Goal: Register for event/course

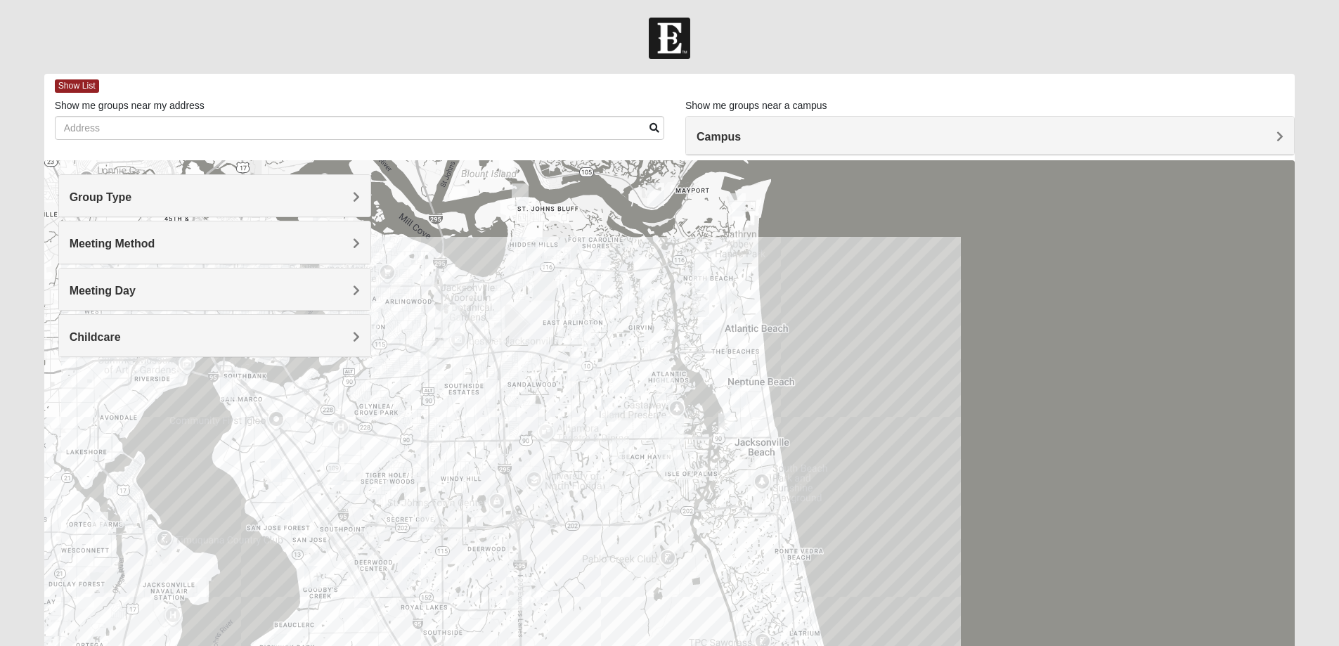
click at [205, 200] on h4 "Group Type" at bounding box center [215, 197] width 290 height 13
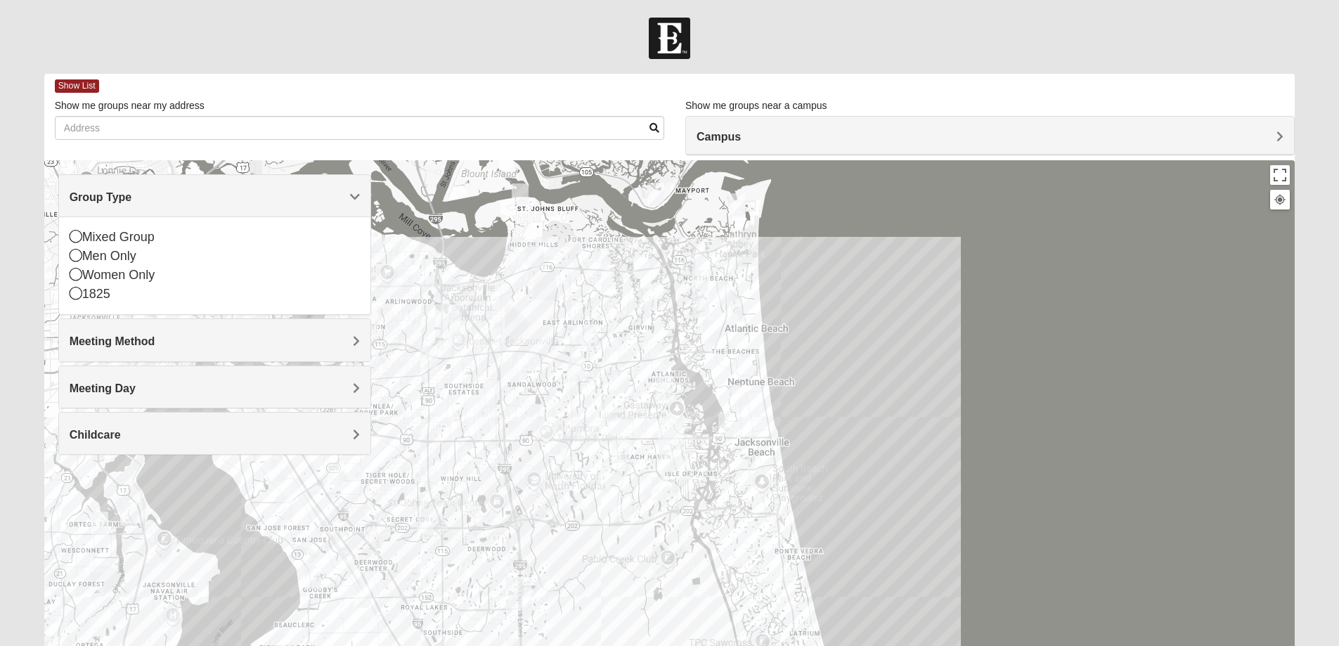
drag, startPoint x: 296, startPoint y: 598, endPoint x: 512, endPoint y: 548, distance: 221.5
click at [512, 548] on div at bounding box center [669, 441] width 1251 height 562
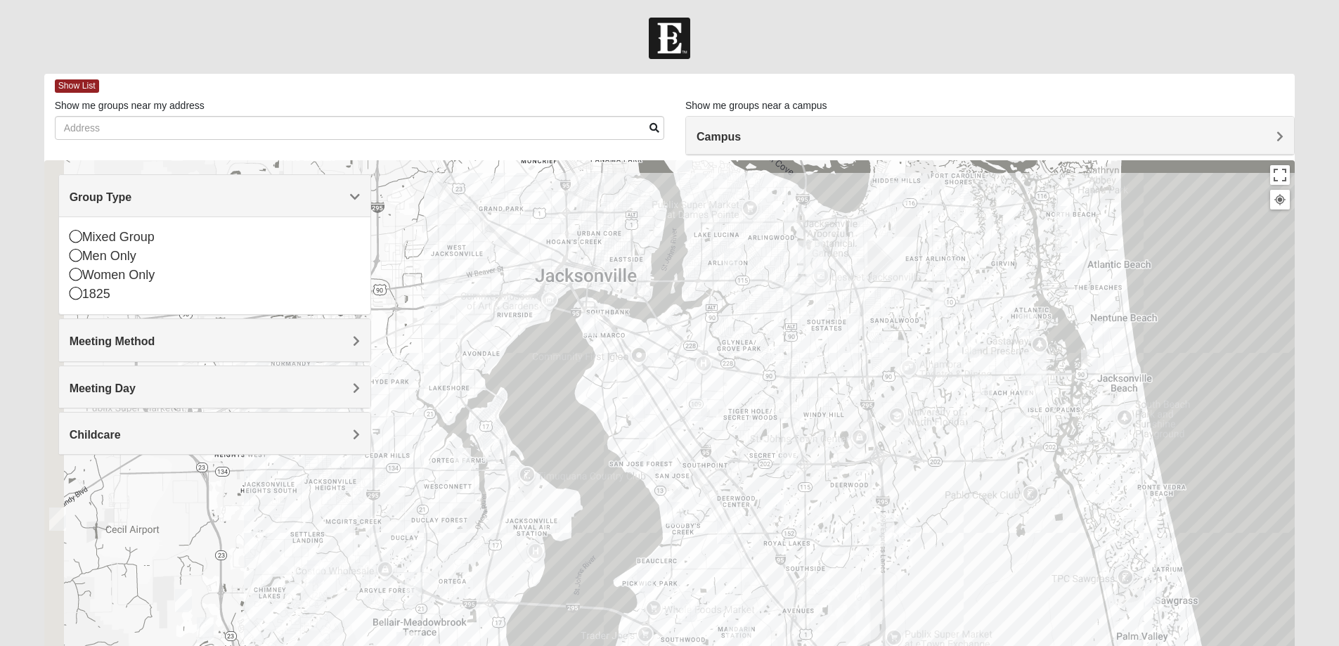
drag, startPoint x: 597, startPoint y: 496, endPoint x: 754, endPoint y: 472, distance: 159.3
click at [754, 472] on div at bounding box center [669, 441] width 1251 height 562
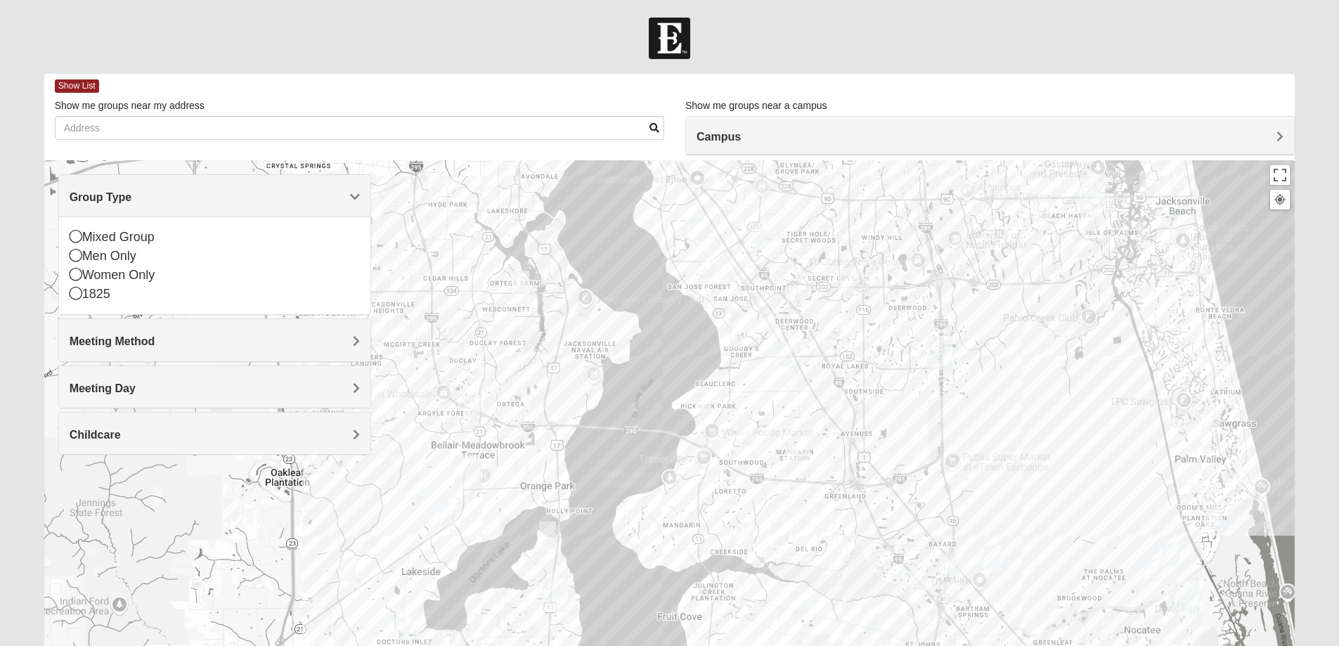
drag, startPoint x: 486, startPoint y: 557, endPoint x: 626, endPoint y: 302, distance: 291.0
click at [626, 302] on div "To navigate, press the arrow keys." at bounding box center [669, 441] width 1251 height 562
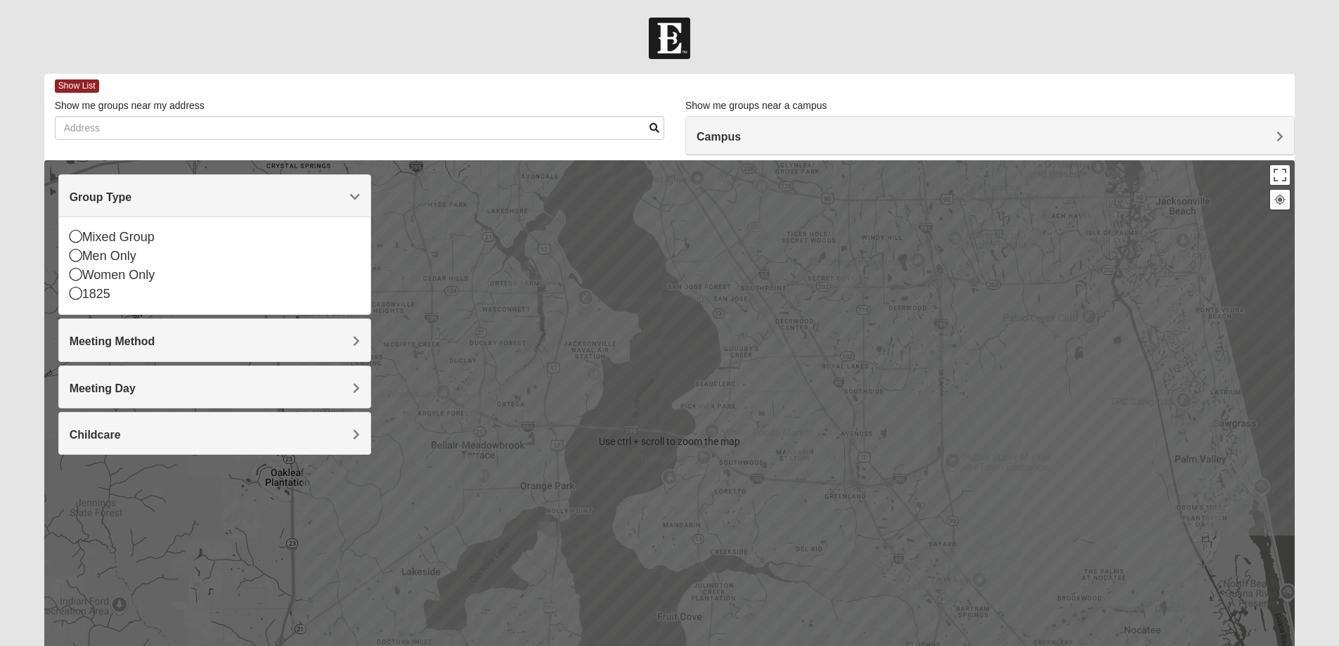
scroll to position [70, 0]
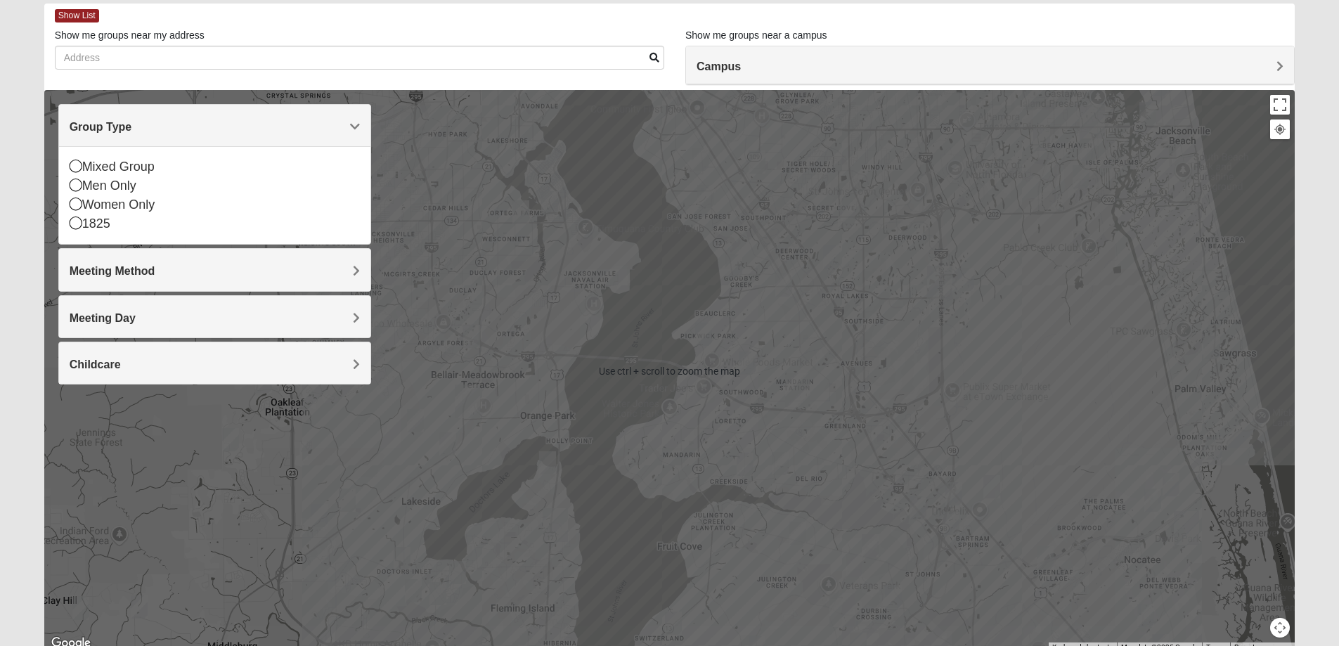
click at [491, 531] on div at bounding box center [669, 371] width 1251 height 562
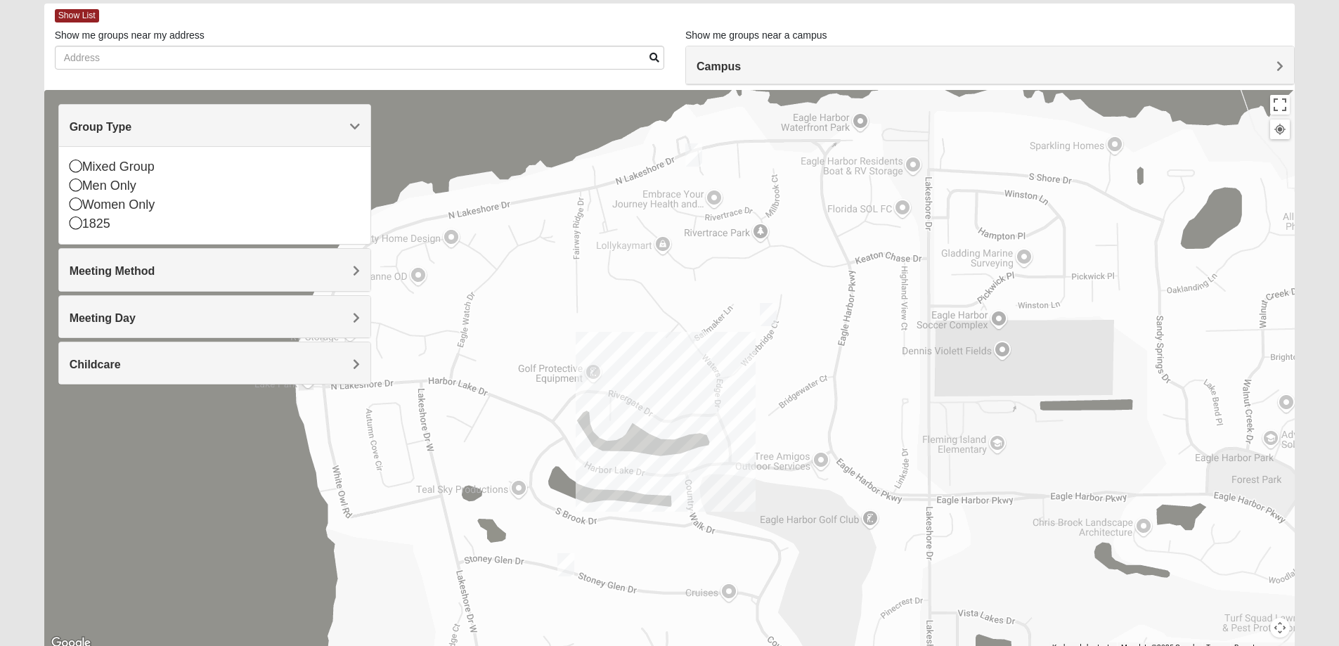
click at [695, 153] on img "1825 Mixed Suggs 32068" at bounding box center [693, 154] width 17 height 23
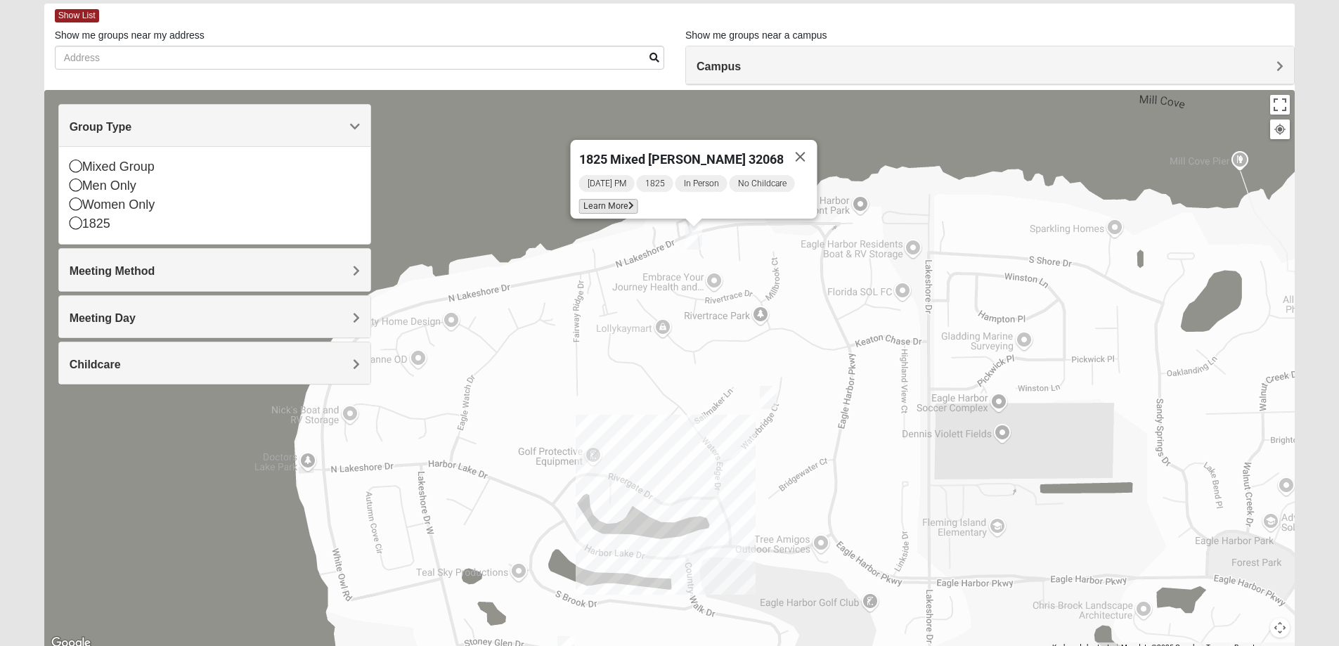
click at [617, 199] on span "Learn More" at bounding box center [608, 206] width 59 height 15
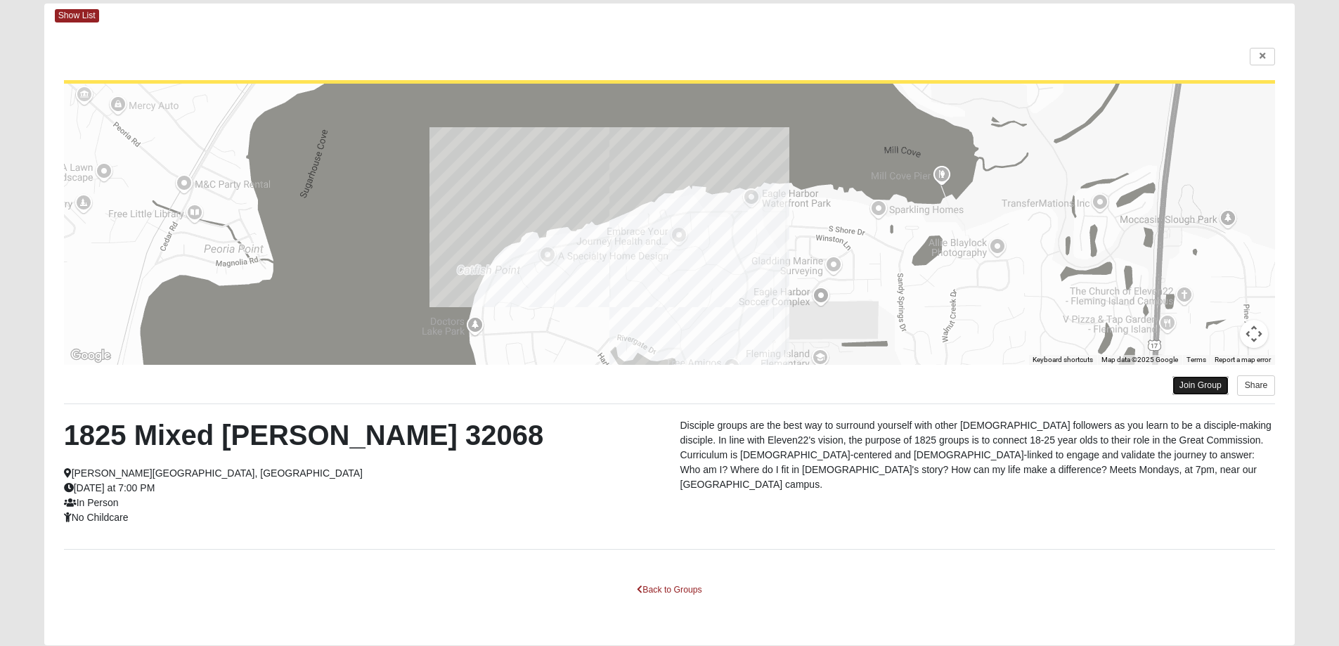
click at [1188, 385] on link "Join Group" at bounding box center [1201, 385] width 56 height 19
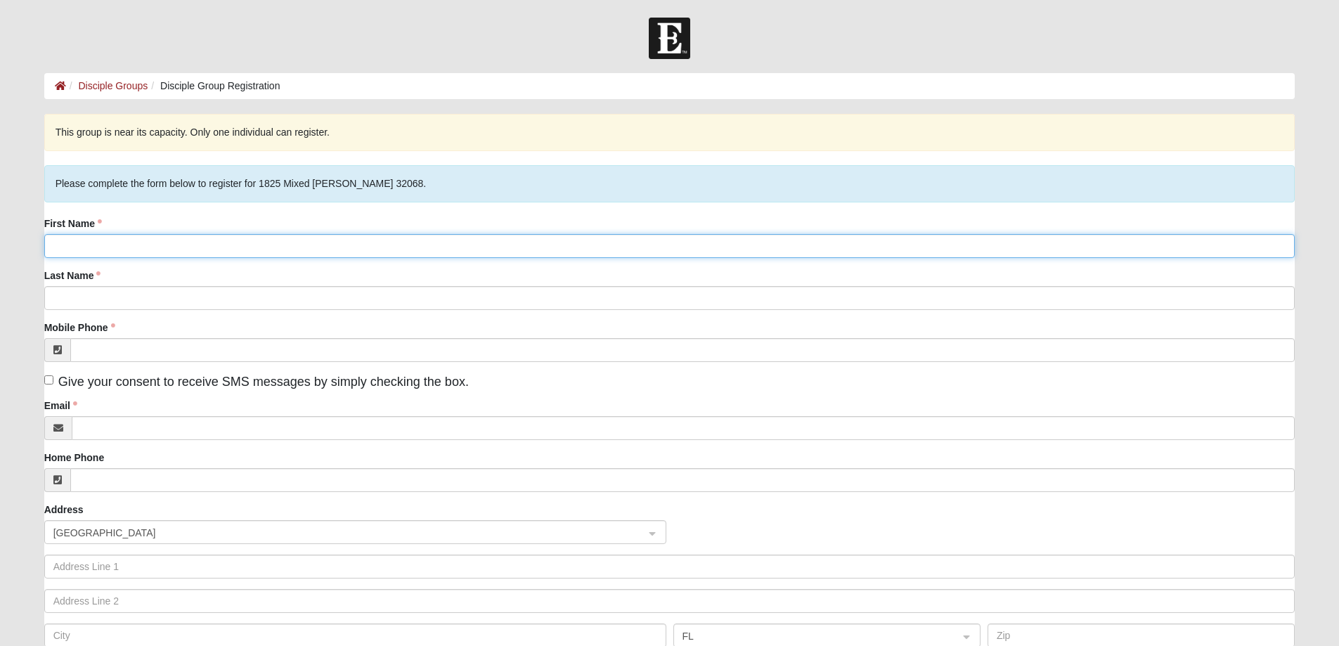
drag, startPoint x: 262, startPoint y: 243, endPoint x: 266, endPoint y: 236, distance: 8.0
click at [266, 236] on input "First Name" at bounding box center [669, 246] width 1251 height 24
type input "Alexanderia"
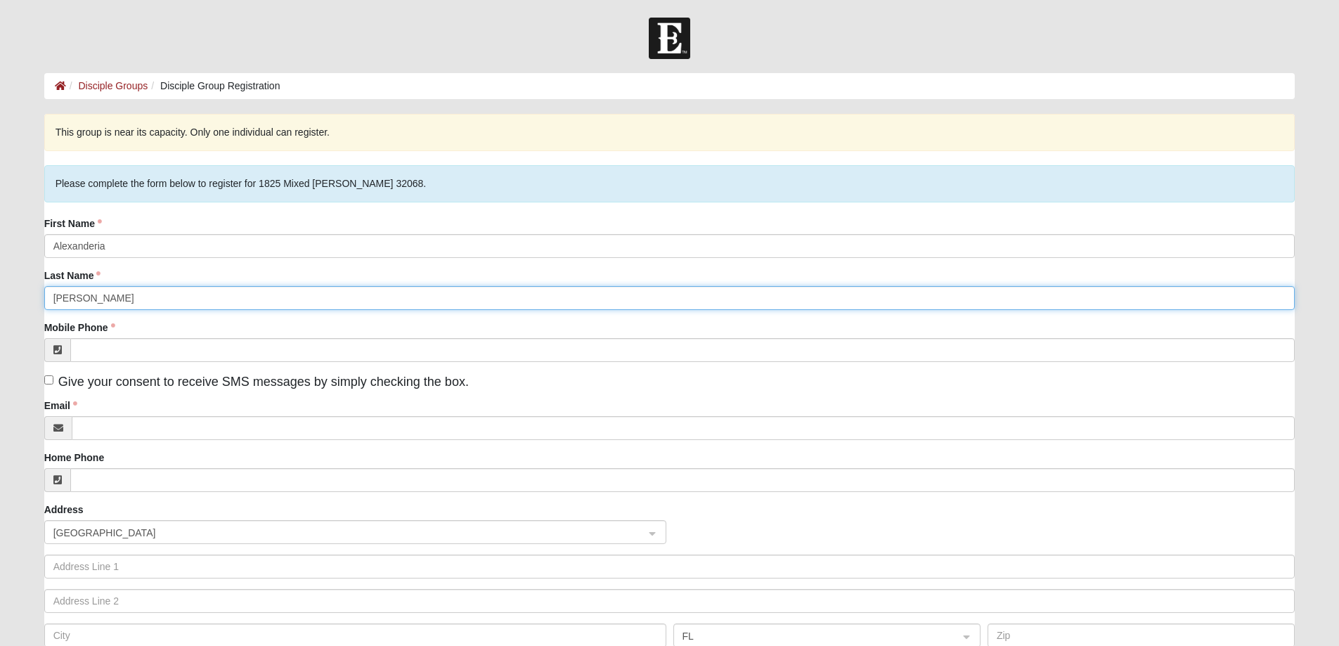
type input "Crotts"
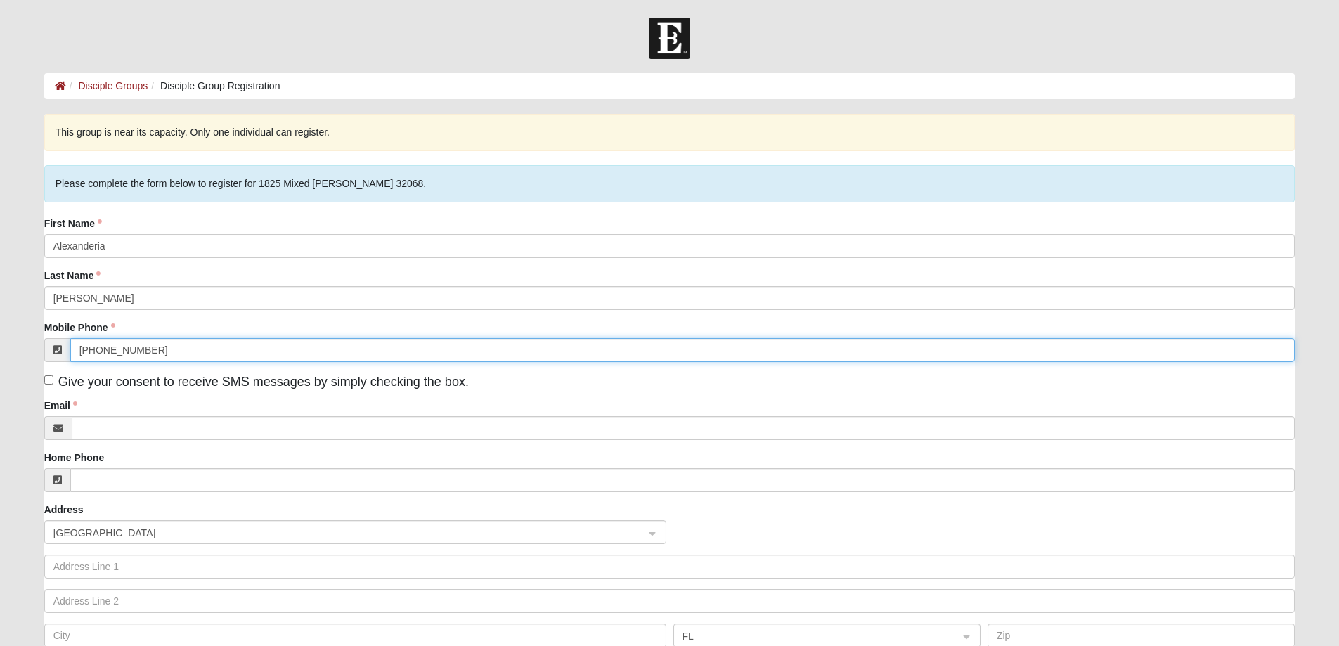
type input "(904) 627-5924"
click at [104, 415] on div "Email" at bounding box center [669, 419] width 1251 height 41
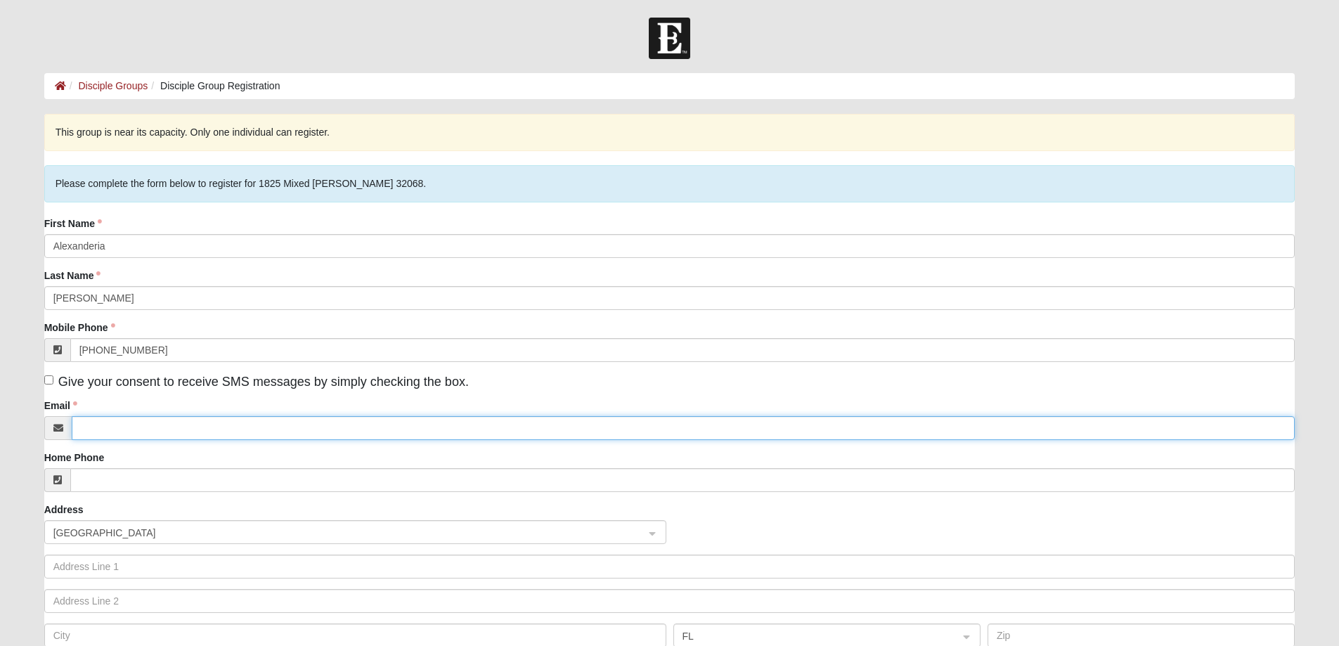
click at [108, 427] on input "Email" at bounding box center [684, 428] width 1224 height 24
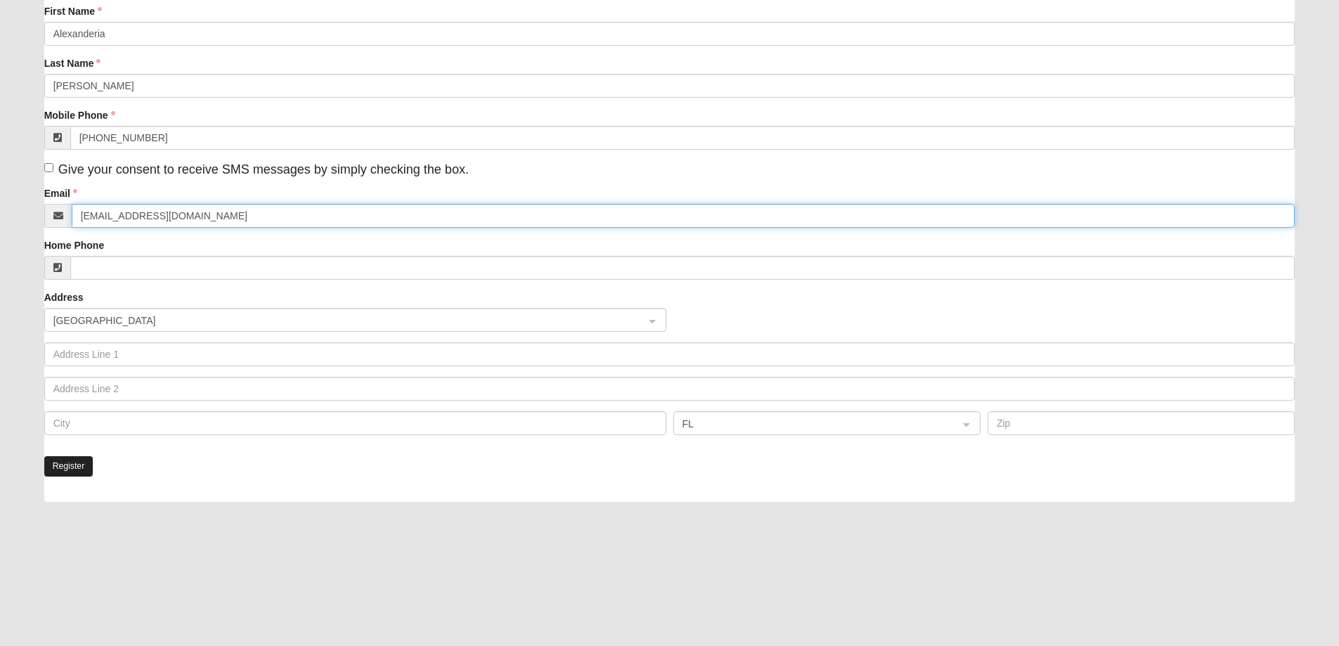
scroll to position [260, 0]
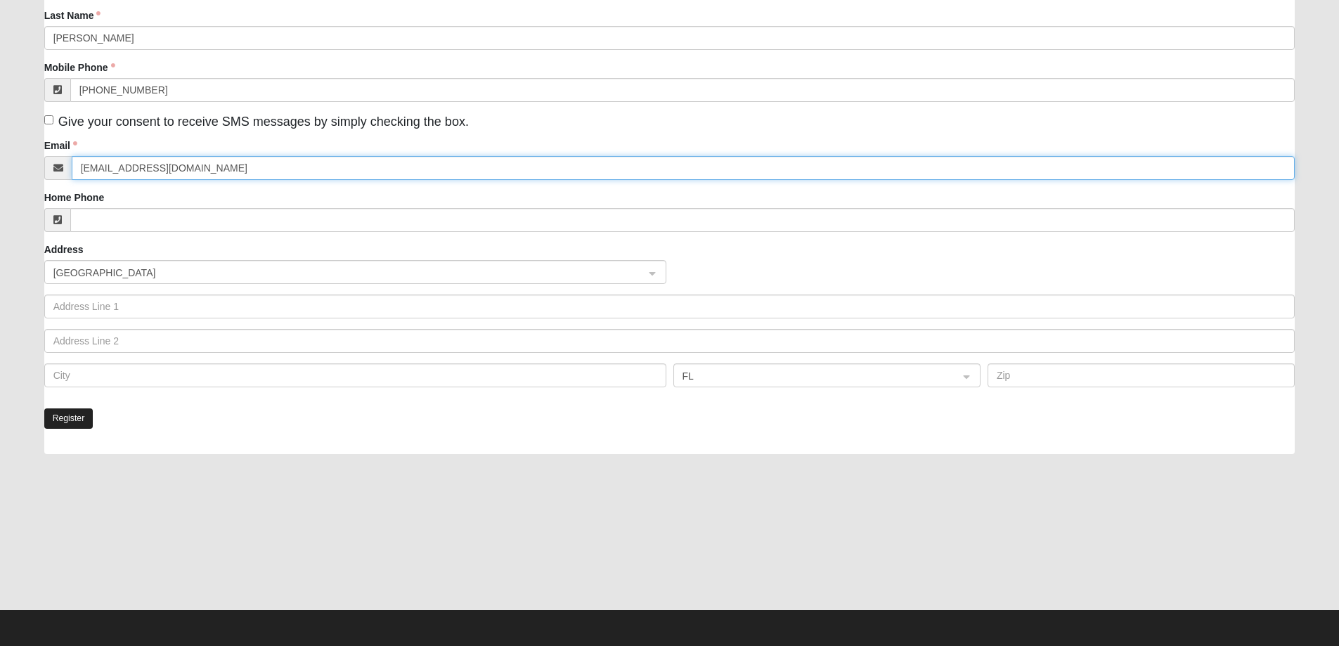
type input "afcrotts@gmail.com"
click at [77, 412] on button "Register" at bounding box center [68, 418] width 49 height 20
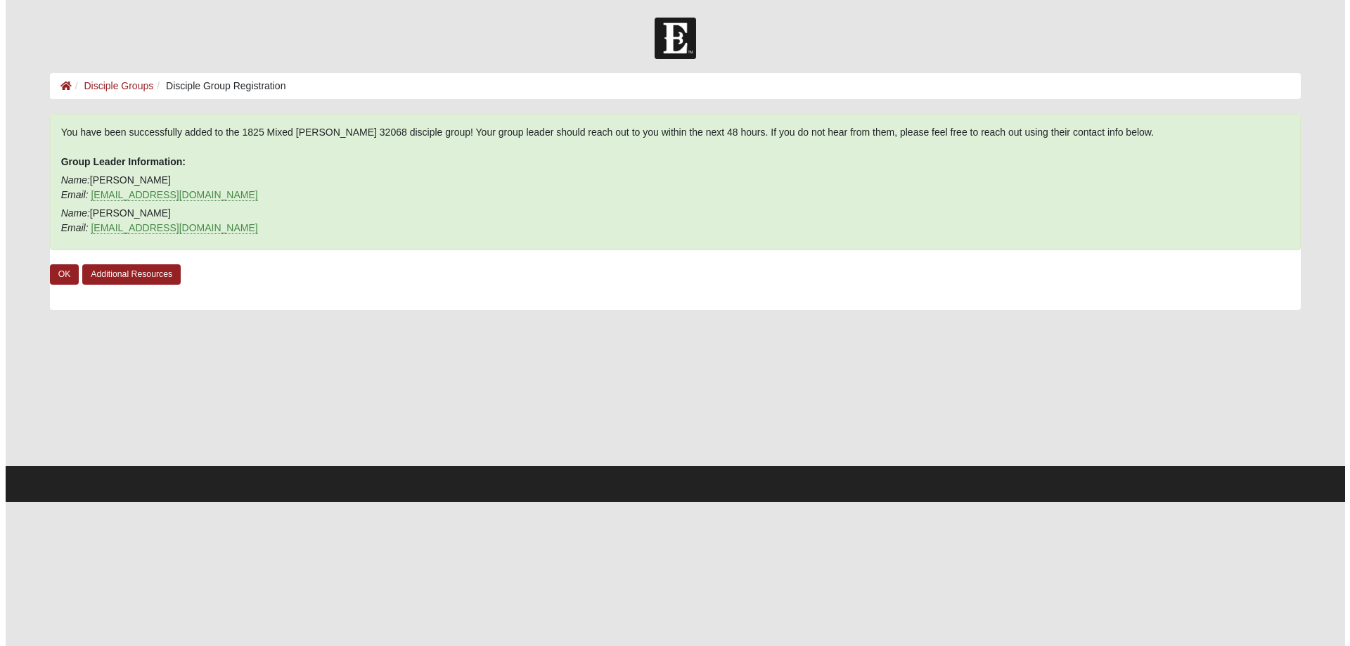
scroll to position [0, 0]
click at [56, 270] on link "OK" at bounding box center [59, 274] width 30 height 20
